Goal: Navigation & Orientation: Find specific page/section

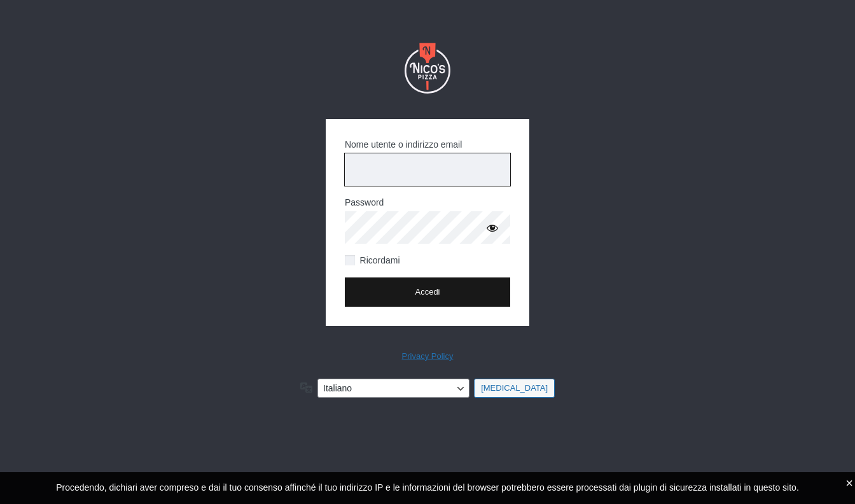
type input "citton8@gmail.com"
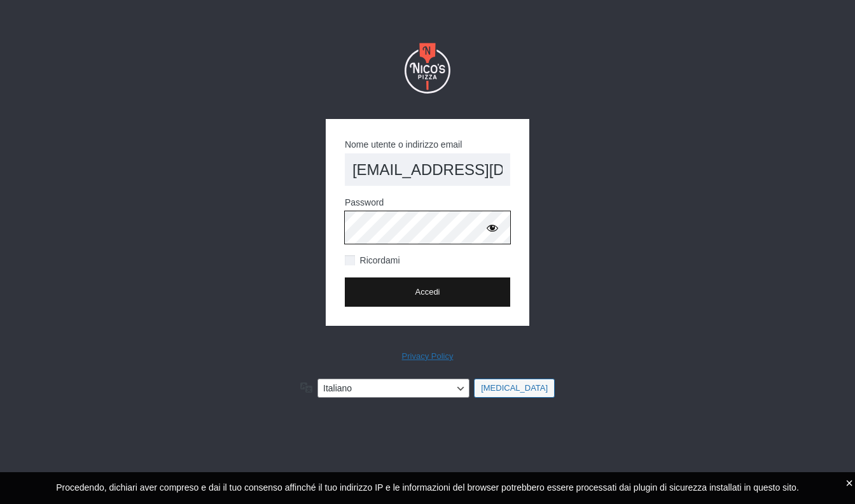
click at [428, 291] on input "Accedi" at bounding box center [427, 291] width 165 height 29
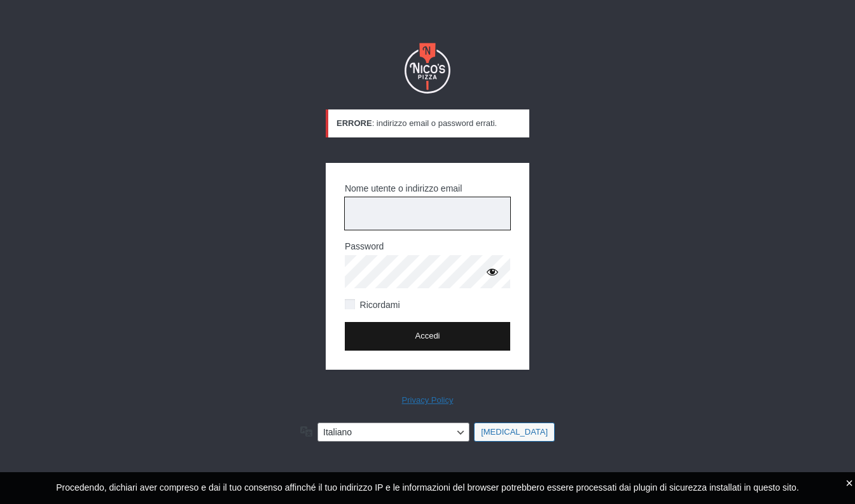
type input "[EMAIL_ADDRESS][DOMAIN_NAME]"
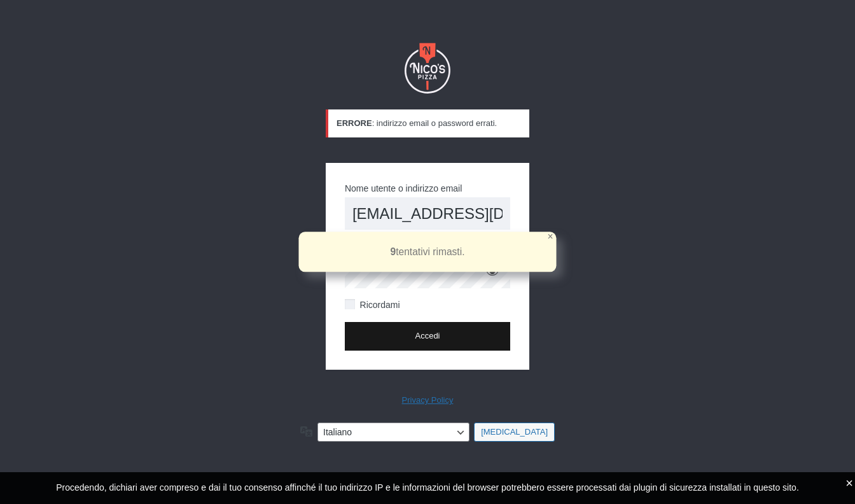
click at [551, 234] on div "×" at bounding box center [550, 237] width 6 height 10
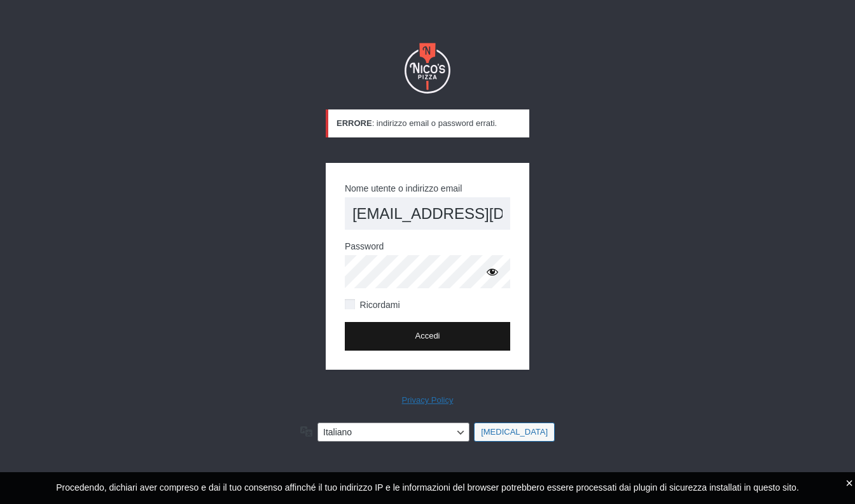
click at [485, 270] on button "Mostra password" at bounding box center [492, 271] width 25 height 25
click at [430, 336] on input "Accedi" at bounding box center [427, 336] width 165 height 29
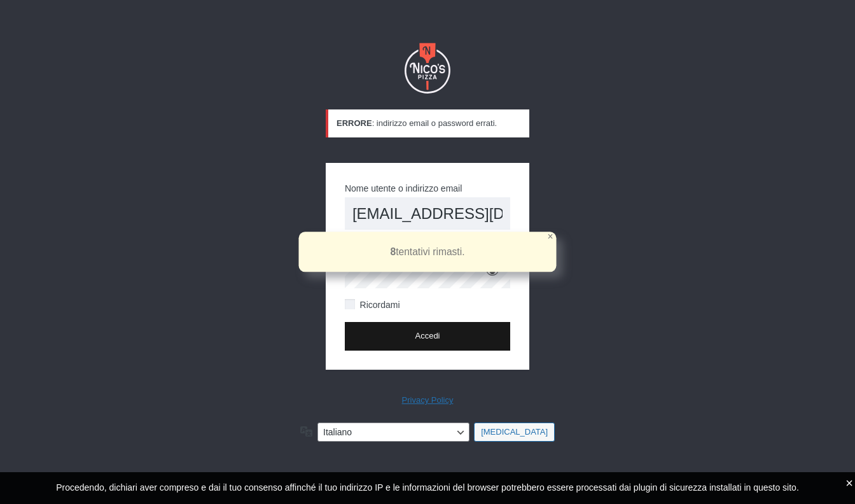
click at [551, 236] on div "×" at bounding box center [550, 237] width 6 height 10
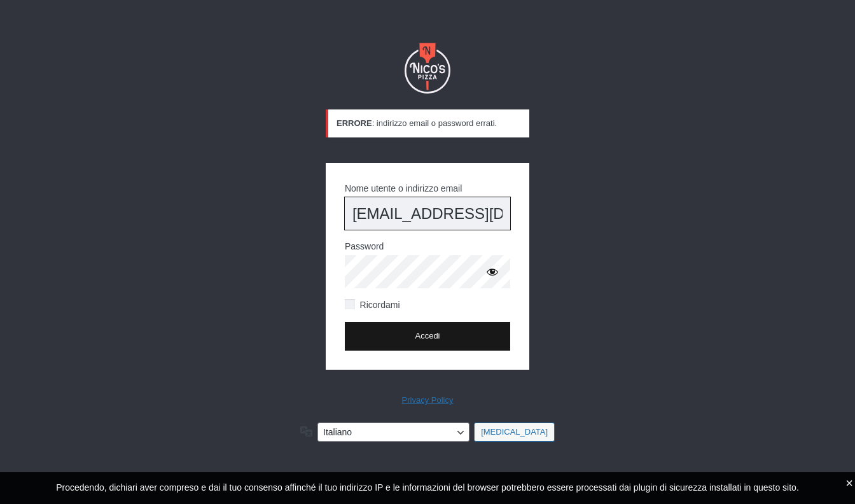
click at [490, 218] on input "citton8@gmail.com" at bounding box center [427, 213] width 165 height 32
type input "c"
type input "[PERSON_NAME]"
click at [444, 332] on input "Accedi" at bounding box center [427, 336] width 165 height 29
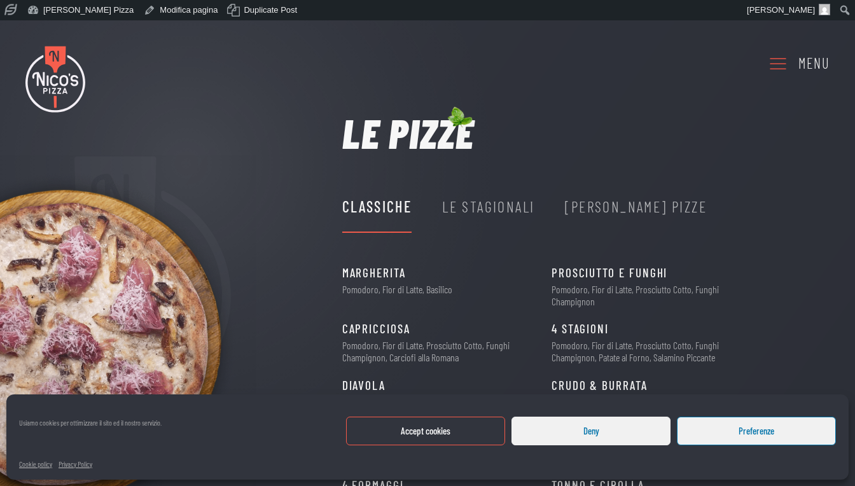
click at [510, 204] on div "Le Stagionali" at bounding box center [488, 207] width 92 height 24
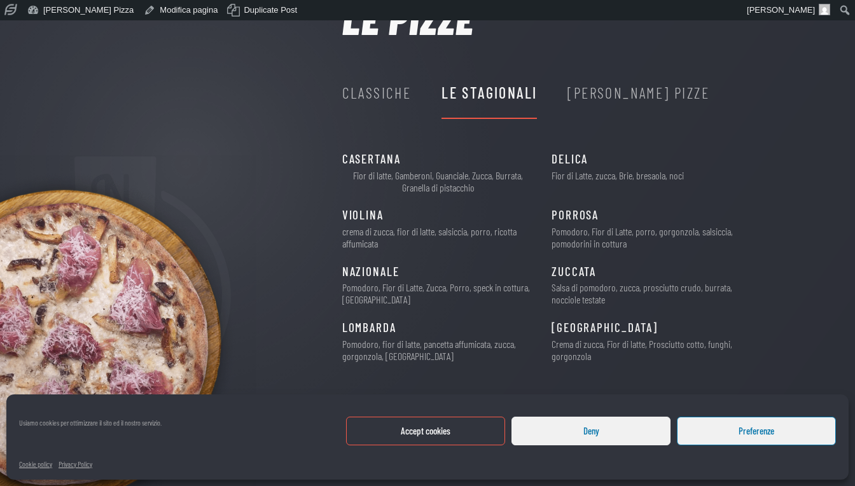
scroll to position [113, 0]
click at [449, 433] on button "Accept cookies" at bounding box center [425, 431] width 159 height 29
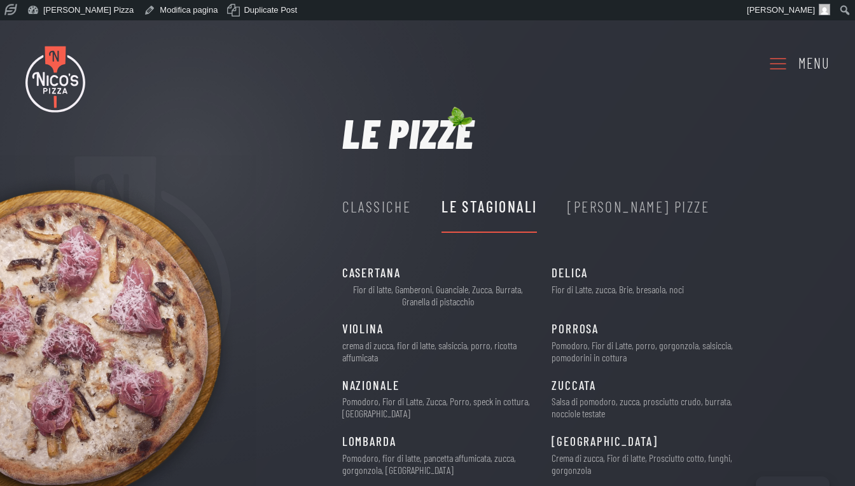
scroll to position [0, 0]
click at [602, 209] on div "Nico's Pizze" at bounding box center [639, 207] width 142 height 24
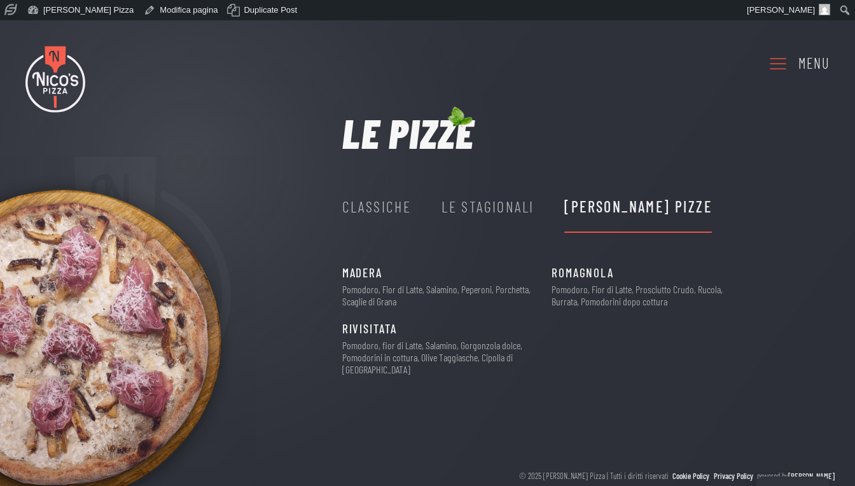
click at [500, 215] on div "Le Stagionali" at bounding box center [488, 207] width 92 height 24
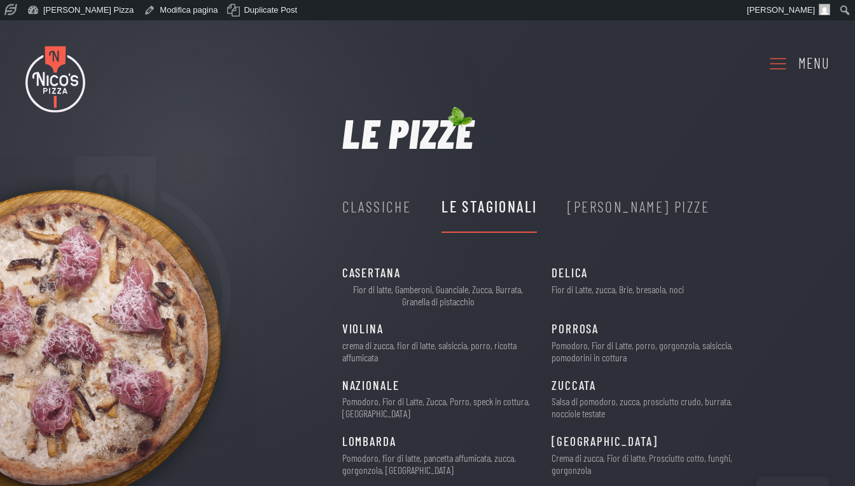
click at [388, 208] on div "Classiche" at bounding box center [376, 207] width 69 height 24
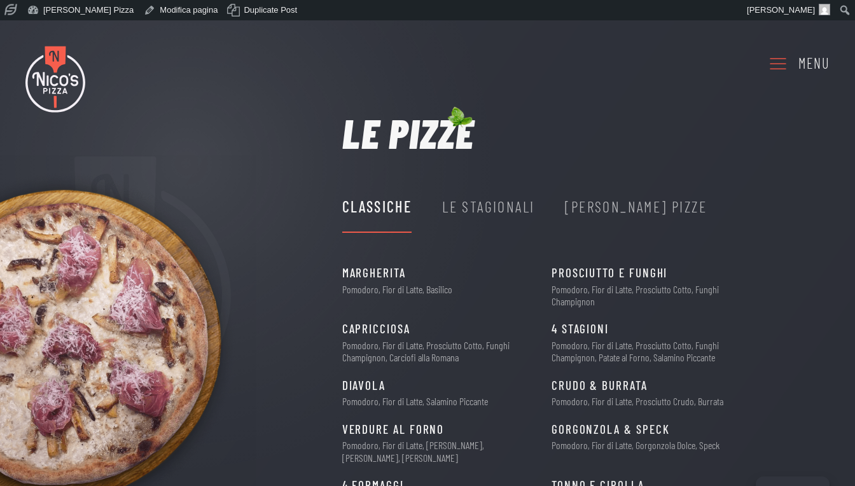
click at [598, 204] on div "Nico's Pizze" at bounding box center [636, 207] width 142 height 24
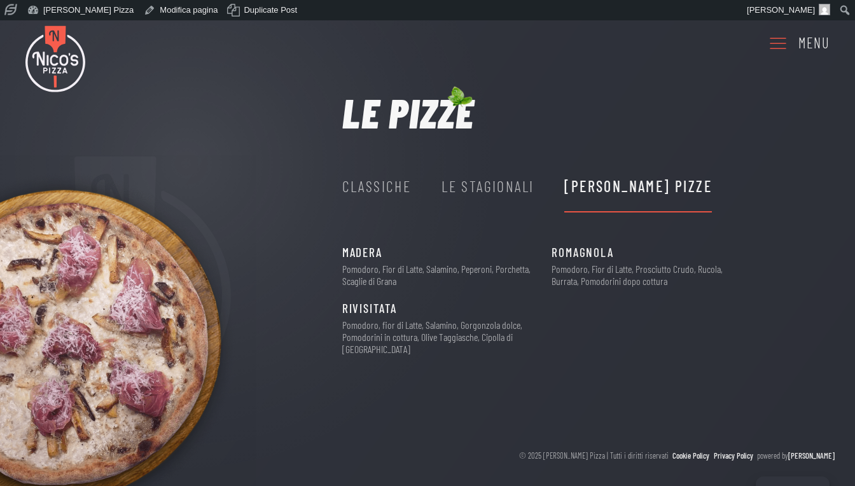
scroll to position [20, 0]
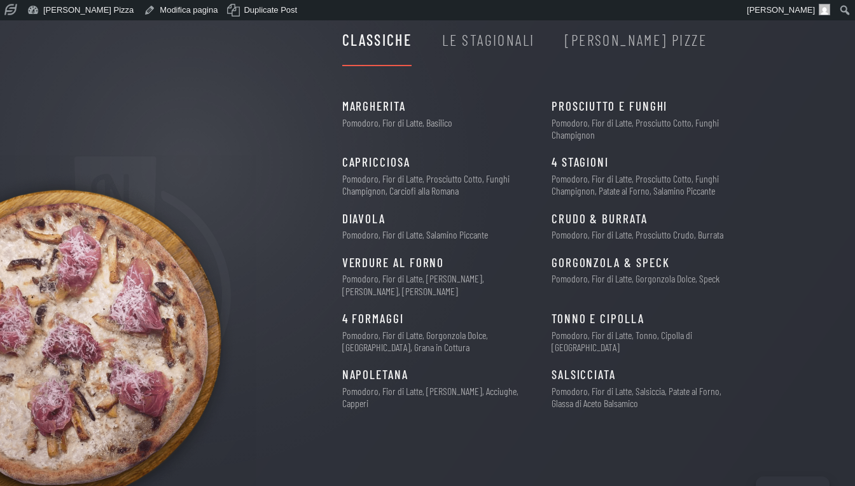
scroll to position [174, 0]
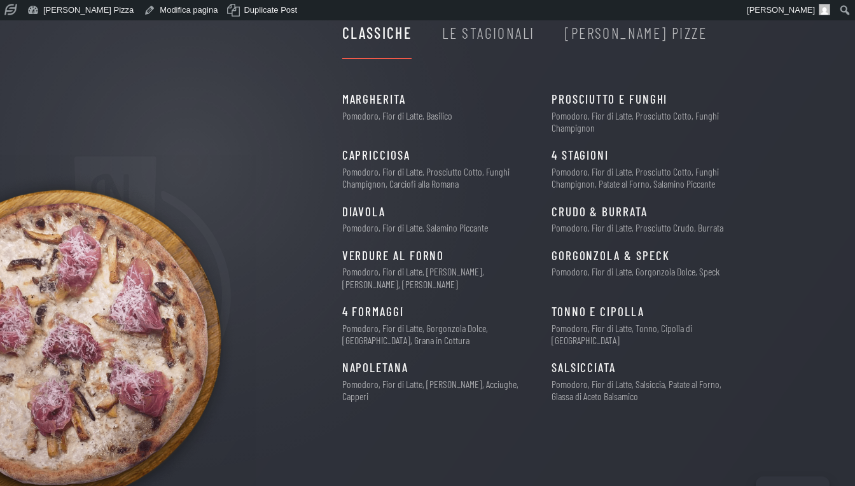
click at [596, 39] on div "Nico's Pizze" at bounding box center [636, 33] width 142 height 24
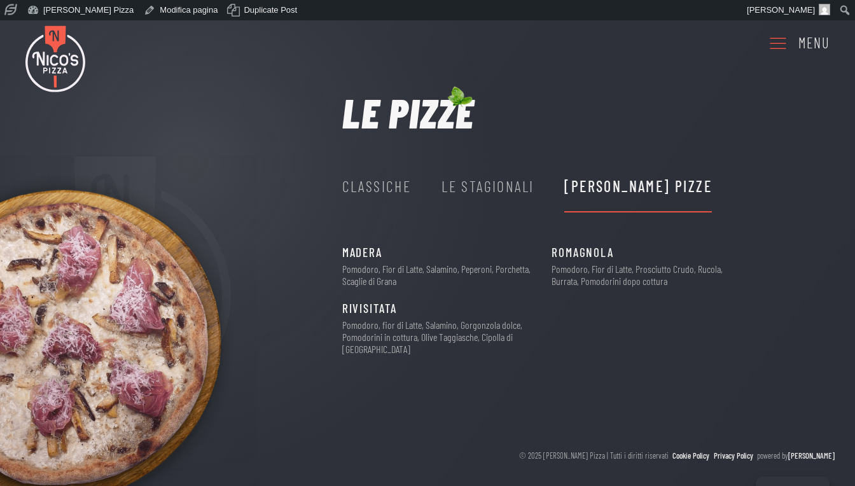
click at [487, 188] on div "Le Stagionali" at bounding box center [488, 186] width 92 height 24
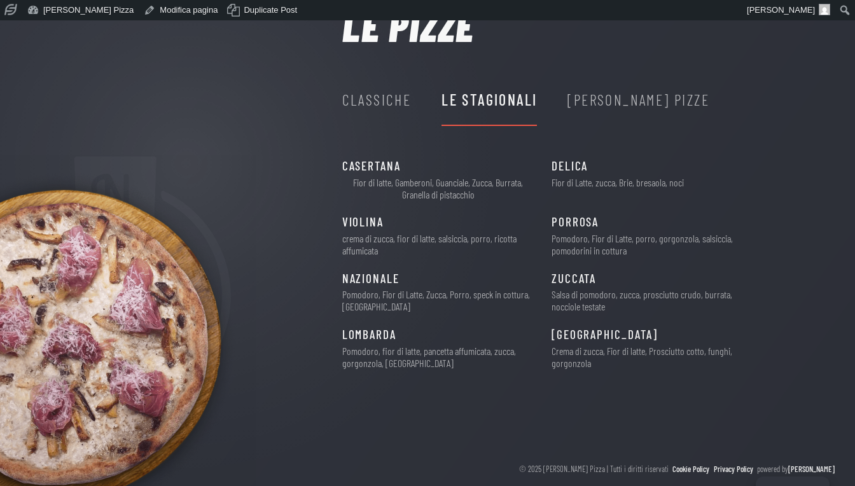
scroll to position [108, 0]
click at [387, 101] on div "Classiche" at bounding box center [376, 99] width 69 height 24
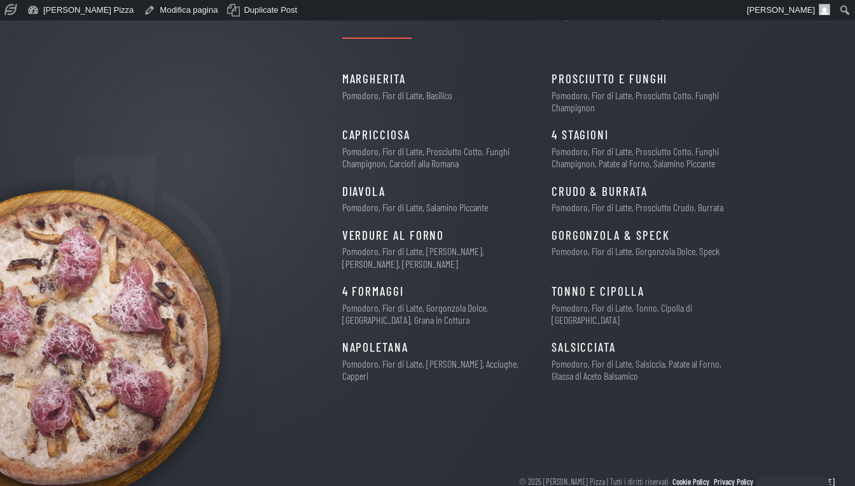
scroll to position [193, 0]
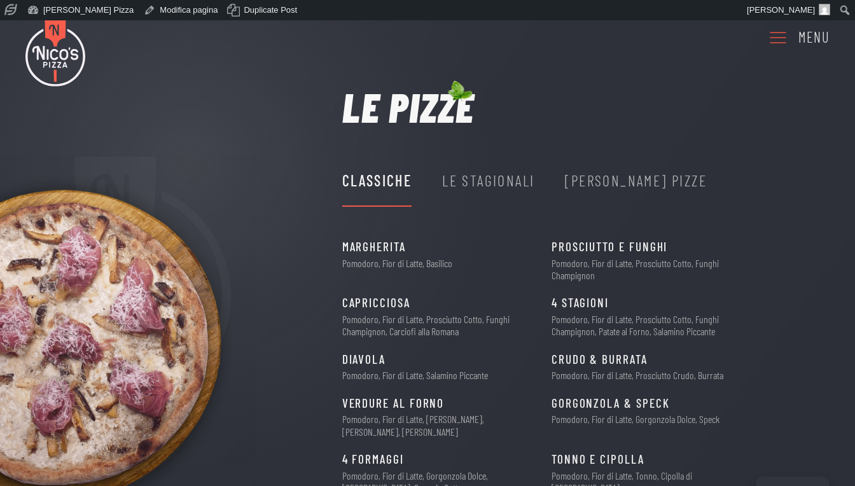
scroll to position [14, 0]
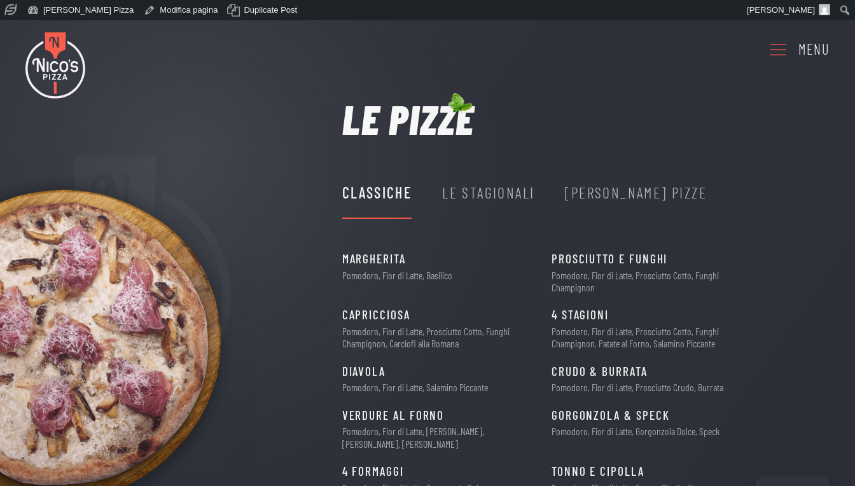
click at [607, 190] on div "[PERSON_NAME] Pizze" at bounding box center [636, 193] width 142 height 24
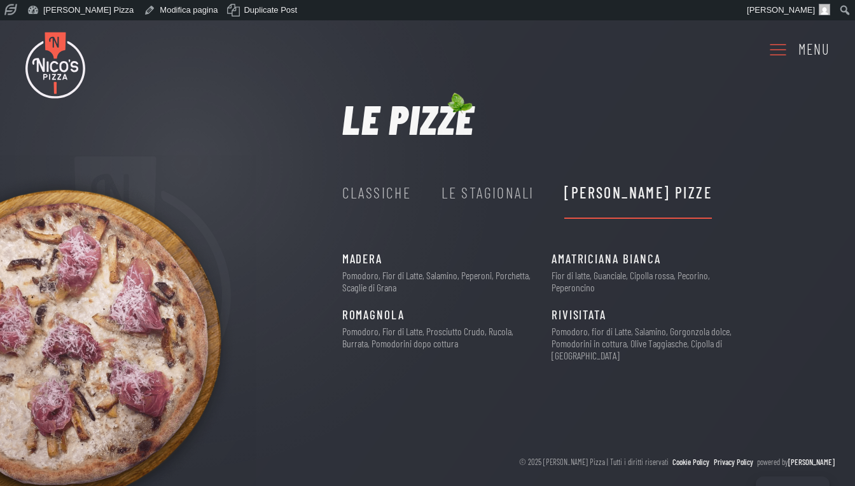
click at [465, 192] on div "Le Stagionali" at bounding box center [488, 193] width 92 height 24
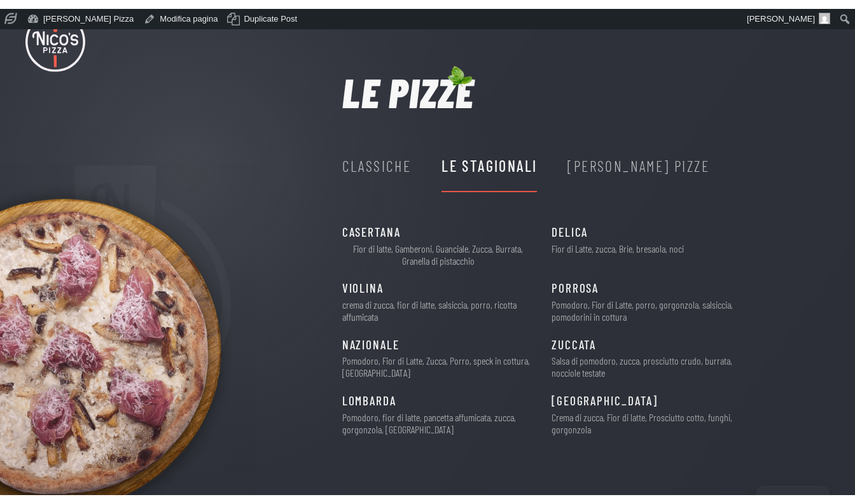
scroll to position [49, 0]
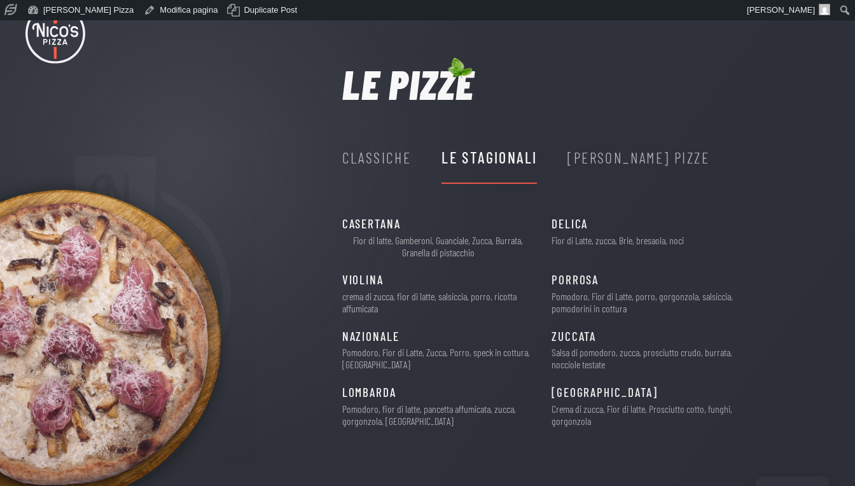
click at [384, 164] on div "Classiche" at bounding box center [376, 158] width 69 height 24
